Goal: Task Accomplishment & Management: Use online tool/utility

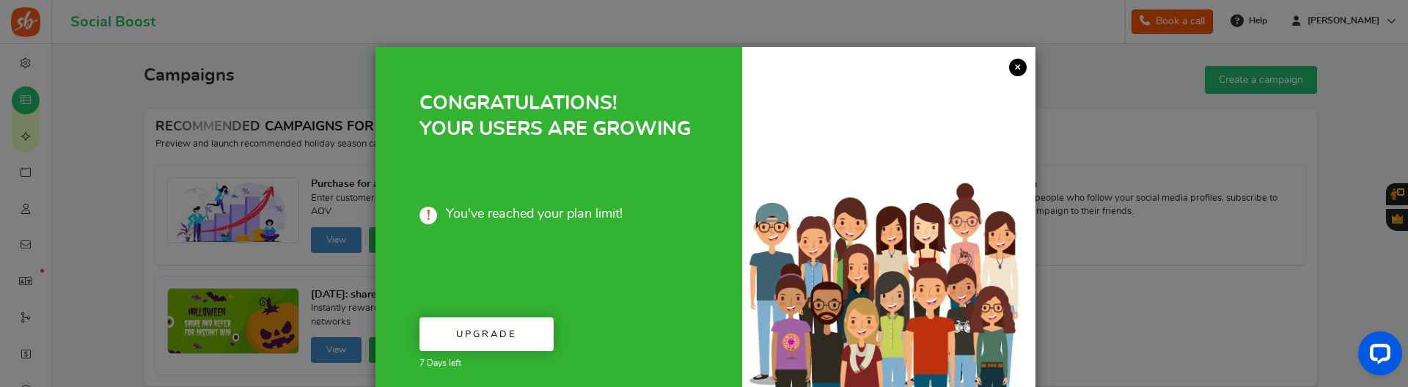
click at [1017, 63] on link "×" at bounding box center [1018, 68] width 18 height 18
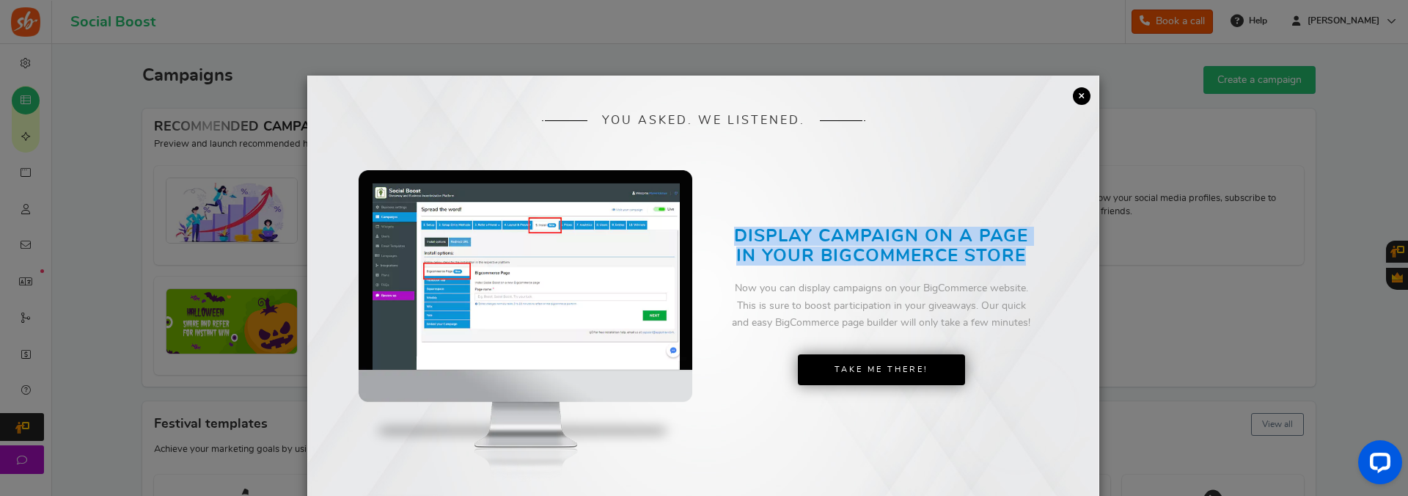
drag, startPoint x: 737, startPoint y: 229, endPoint x: 1028, endPoint y: 254, distance: 292.3
click at [1028, 254] on h2 "DISPLAY CAMPAIGN ON A PAGE IN YOUR BIGCOMMERCE STORE" at bounding box center [881, 246] width 299 height 39
copy h2 "DISPLAY CAMPAIGN ON A PAGE IN YOUR BIGCOMMERCE STORE"
